Goal: Task Accomplishment & Management: Complete application form

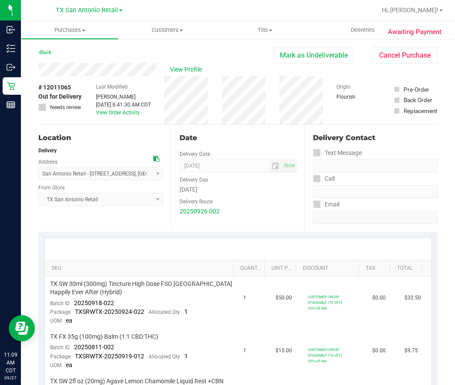
scroll to position [59, 0]
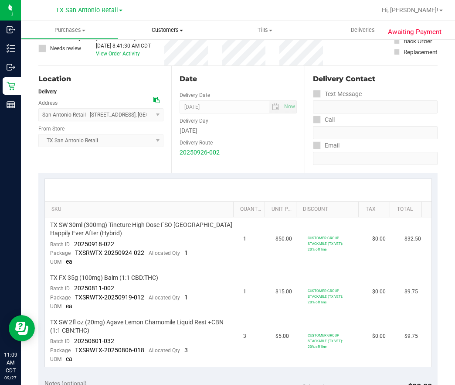
click at [173, 33] on span "Customers" at bounding box center [167, 30] width 97 height 8
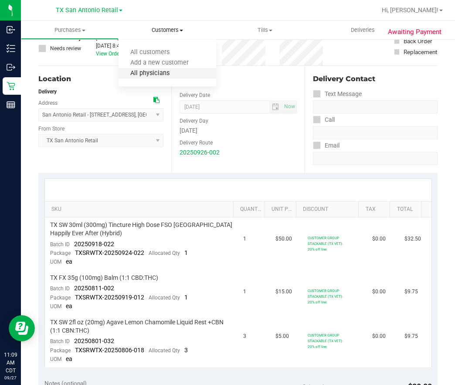
click at [169, 72] on span "All physicians" at bounding box center [150, 73] width 63 height 7
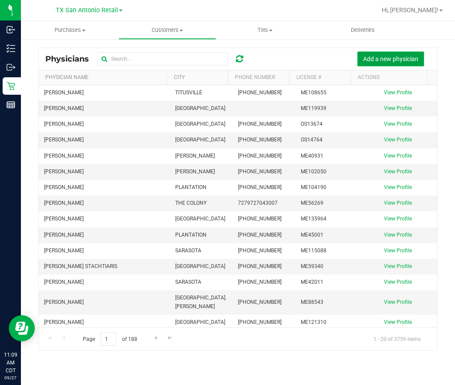
click at [398, 56] on span "Add a new physician" at bounding box center [390, 58] width 55 height 7
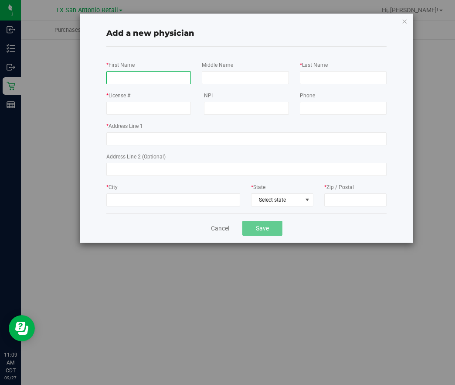
click at [173, 74] on input "* First Name" at bounding box center [148, 77] width 85 height 13
type input "[PERSON_NAME]"
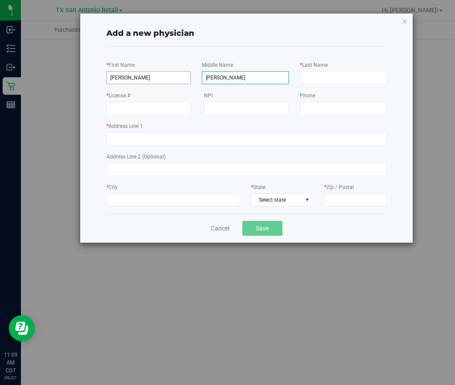
type input "[PERSON_NAME]"
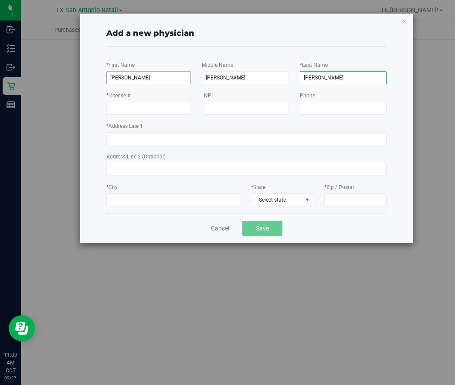
type input "[PERSON_NAME]"
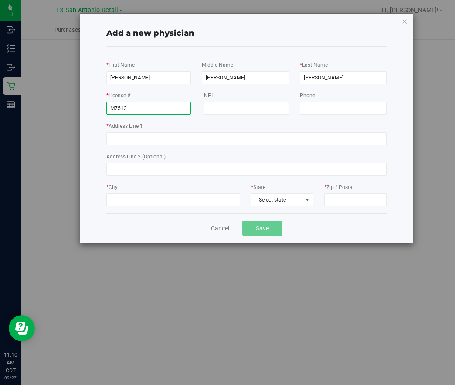
type input "M7513"
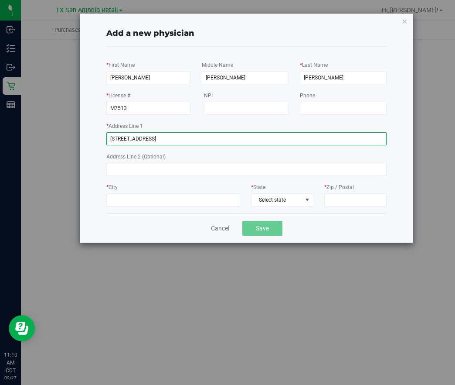
type input "[STREET_ADDRESS]"
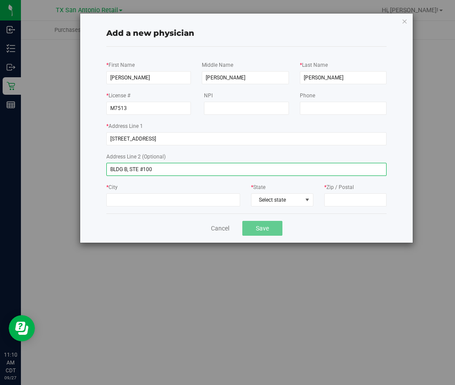
type input "BLDG B, STE #100"
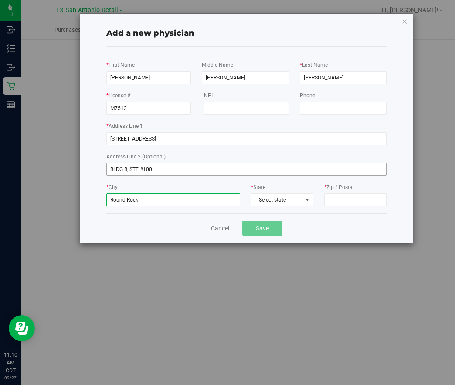
type input "Round Rock"
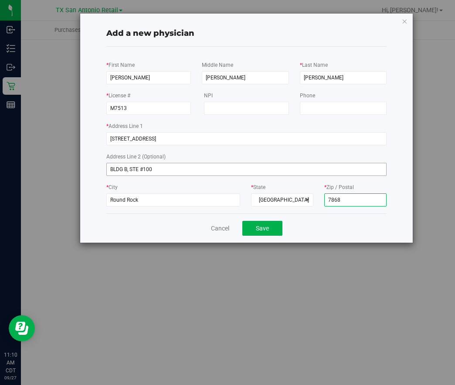
type input "78681"
click at [243, 221] on button "Save" at bounding box center [263, 228] width 40 height 15
